Goal: Book appointment/travel/reservation

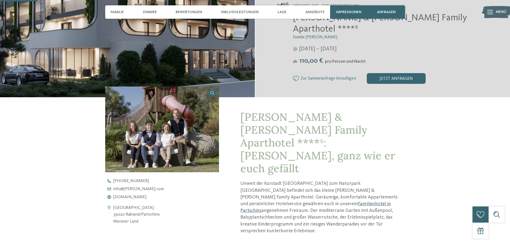
click at [372, 201] on link "Familienhotel in Partschins" at bounding box center [315, 207] width 150 height 12
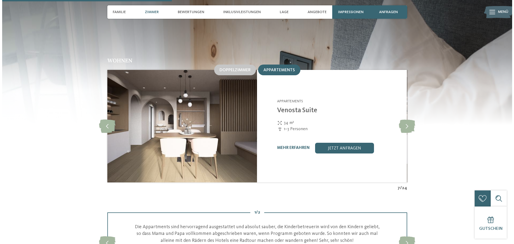
scroll to position [593, 0]
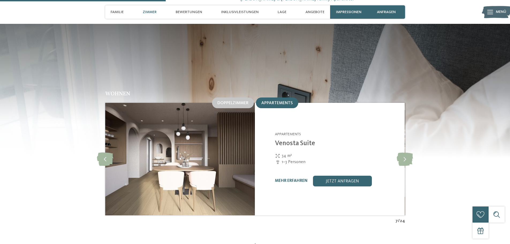
click at [296, 140] on link "Venosta Suite" at bounding box center [295, 143] width 40 height 7
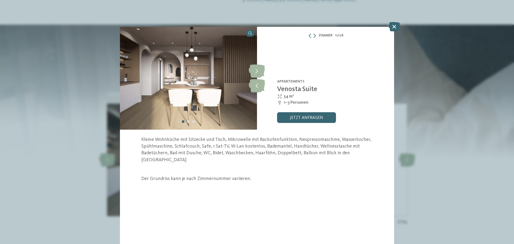
click at [312, 118] on link "jetzt anfragen" at bounding box center [306, 117] width 59 height 11
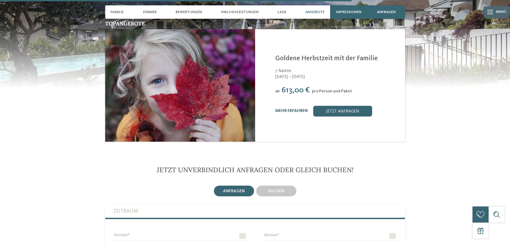
scroll to position [1330, 0]
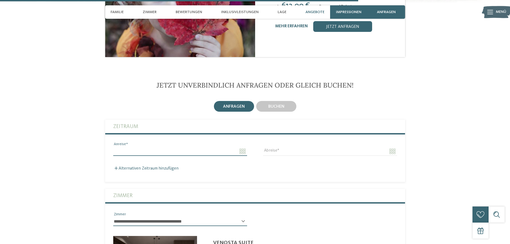
click at [143, 147] on input "Anreise" at bounding box center [180, 151] width 134 height 9
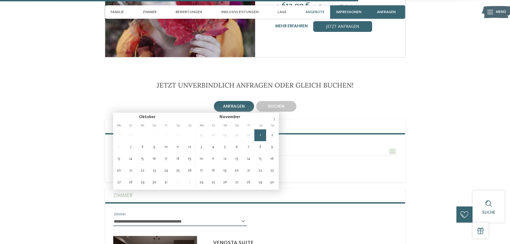
type input "**********"
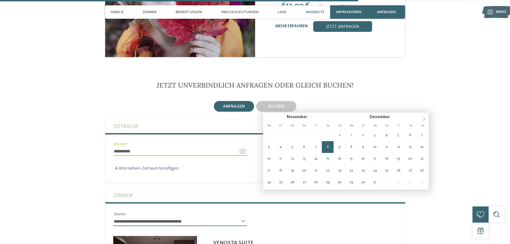
type input "**********"
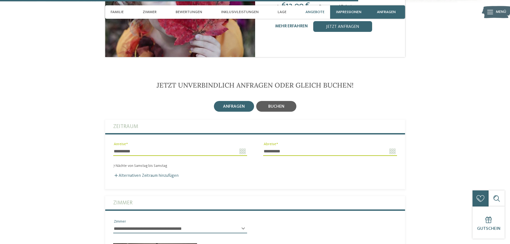
click at [280, 104] on span "buchen" at bounding box center [276, 106] width 16 height 4
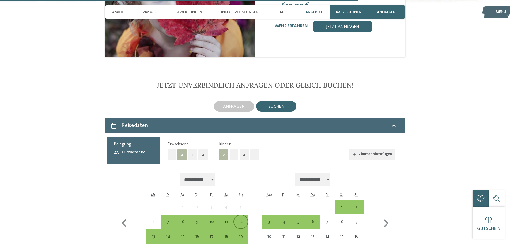
click at [243, 220] on div "12" at bounding box center [240, 226] width 13 height 13
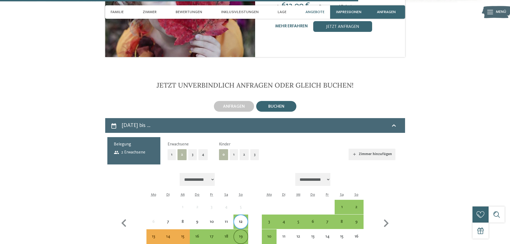
click at [243, 234] on div "19" at bounding box center [240, 240] width 13 height 13
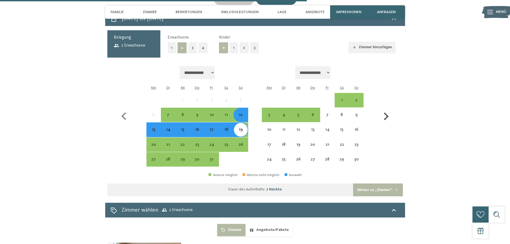
scroll to position [1438, 0]
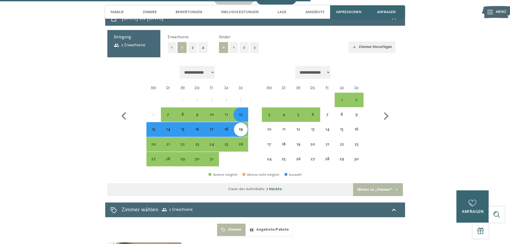
click at [380, 183] on button "Weiter zu „Zimmer“" at bounding box center [378, 189] width 50 height 13
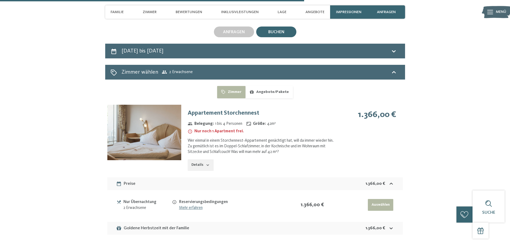
click at [381, 199] on button "Auswählen" at bounding box center [380, 205] width 25 height 12
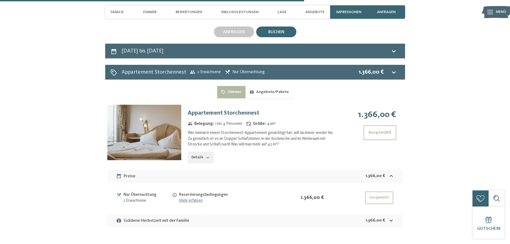
click at [381, 191] on button "Ausgewählt" at bounding box center [379, 197] width 28 height 13
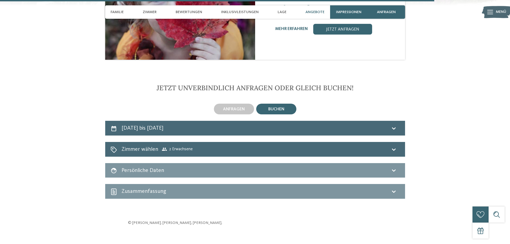
scroll to position [1325, 0]
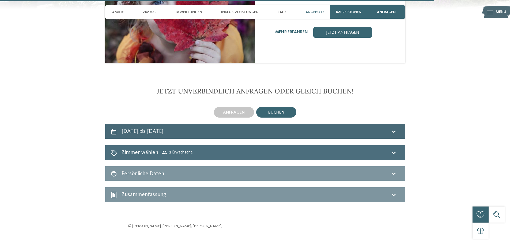
click at [316, 149] on div "Zimmer wählen 2 Erwachsene" at bounding box center [255, 153] width 289 height 8
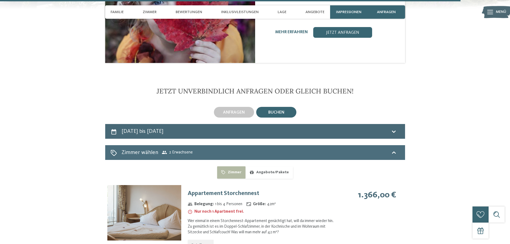
scroll to position [1405, 0]
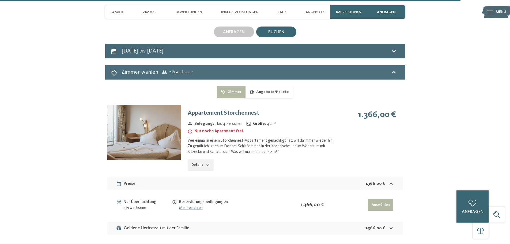
click at [374, 65] on div "Zimmer wählen 2 Erwachsene" at bounding box center [255, 72] width 300 height 15
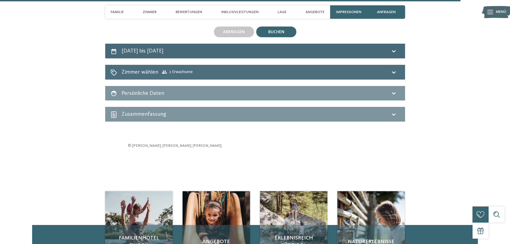
click at [323, 65] on div "Zimmer wählen 2 Erwachsene" at bounding box center [255, 72] width 300 height 15
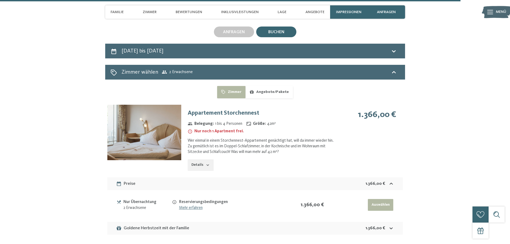
click at [381, 199] on button "Auswählen" at bounding box center [380, 205] width 25 height 12
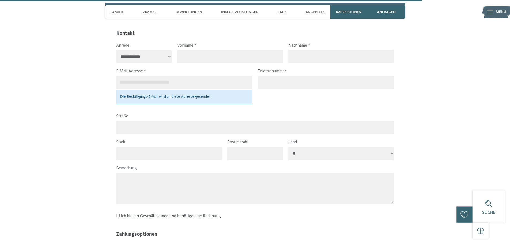
scroll to position [1565, 0]
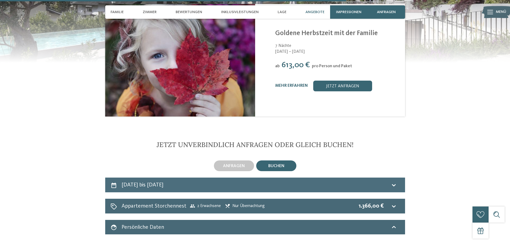
click at [163, 182] on h2 "[DATE] bis [DATE]" at bounding box center [143, 185] width 42 height 6
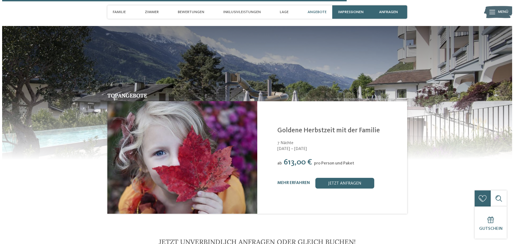
scroll to position [1164, 0]
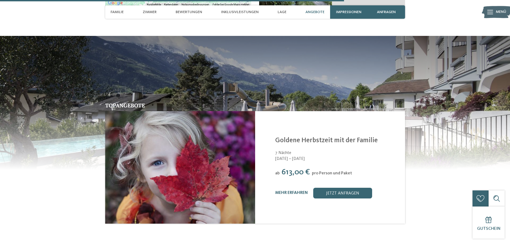
click at [226, 126] on img at bounding box center [180, 167] width 150 height 112
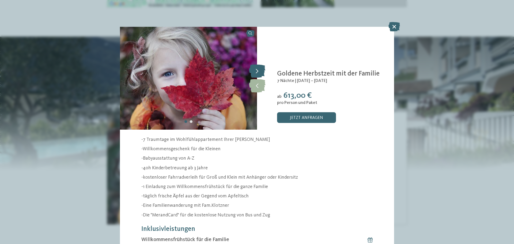
click at [258, 70] on icon at bounding box center [257, 70] width 16 height 13
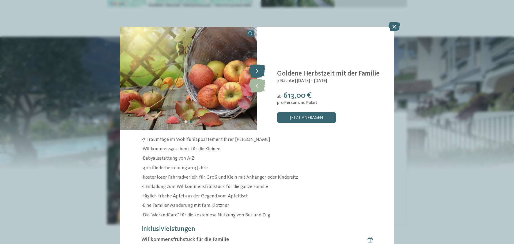
click at [258, 70] on icon at bounding box center [257, 70] width 16 height 13
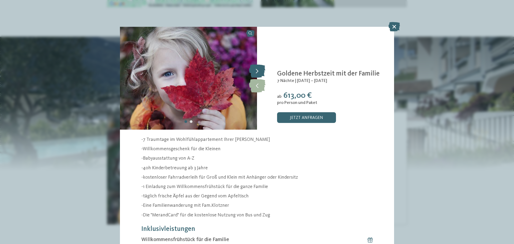
click at [258, 70] on icon at bounding box center [257, 70] width 16 height 13
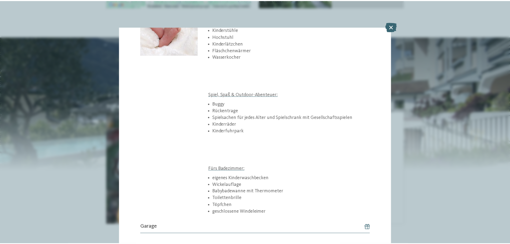
scroll to position [497, 0]
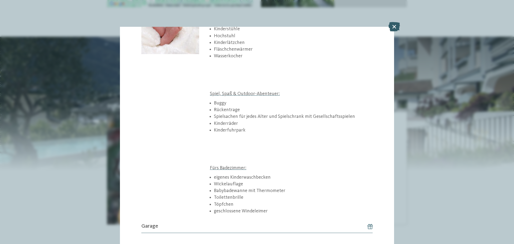
click at [398, 25] on icon at bounding box center [394, 26] width 12 height 9
